Goal: Information Seeking & Learning: Compare options

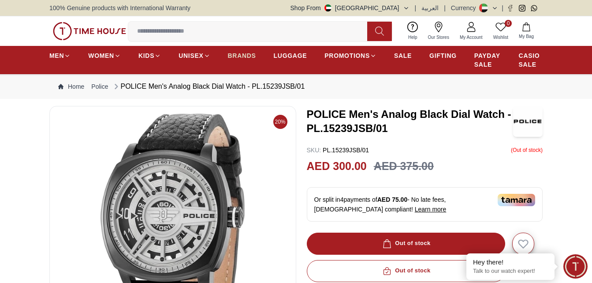
click at [246, 54] on span "BRANDS" at bounding box center [242, 55] width 28 height 9
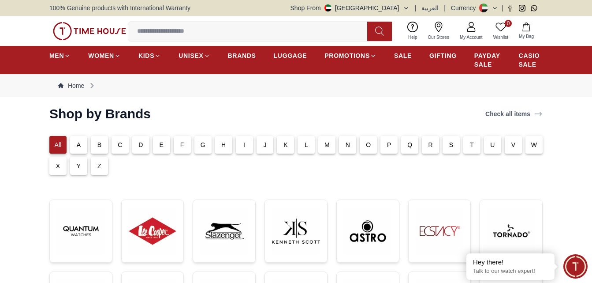
click at [390, 151] on div "P" at bounding box center [389, 145] width 17 height 18
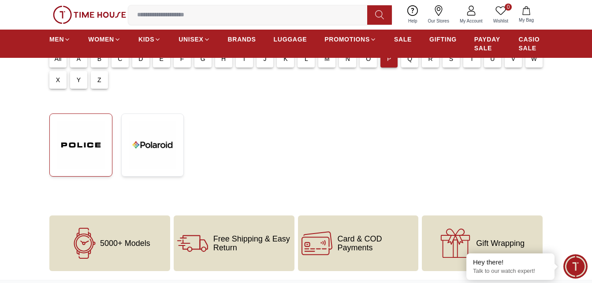
scroll to position [88, 0]
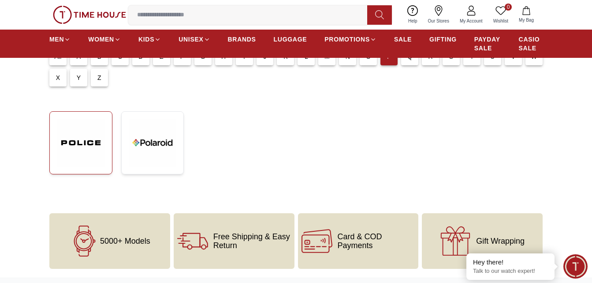
click at [82, 141] on img at bounding box center [81, 143] width 48 height 48
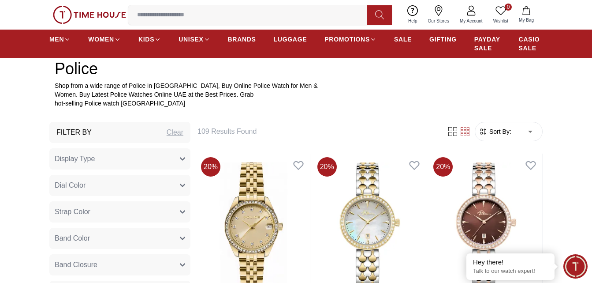
scroll to position [309, 0]
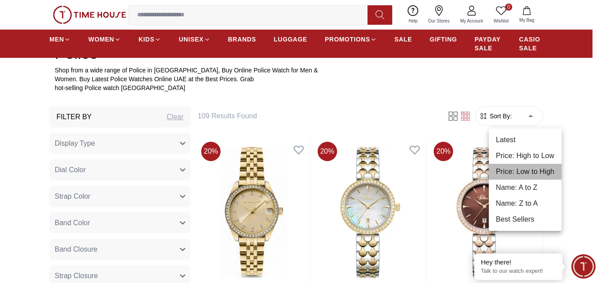
click at [536, 170] on li "Price: Low to High" at bounding box center [525, 172] width 73 height 16
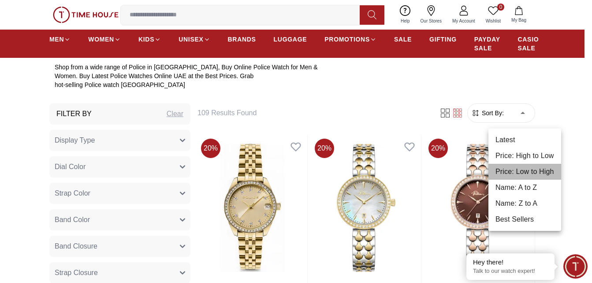
type input "*"
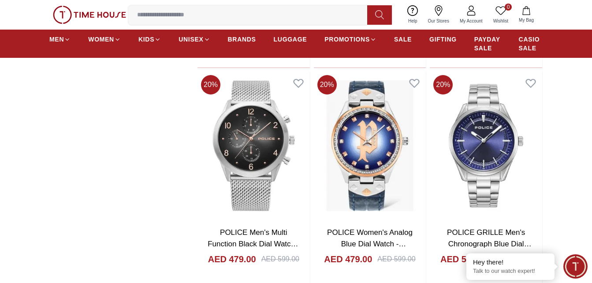
scroll to position [1059, 0]
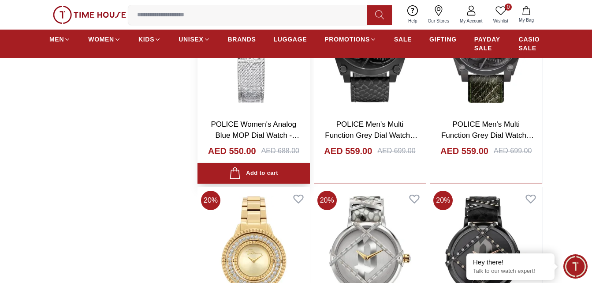
scroll to position [1985, 0]
